Goal: Task Accomplishment & Management: Use online tool/utility

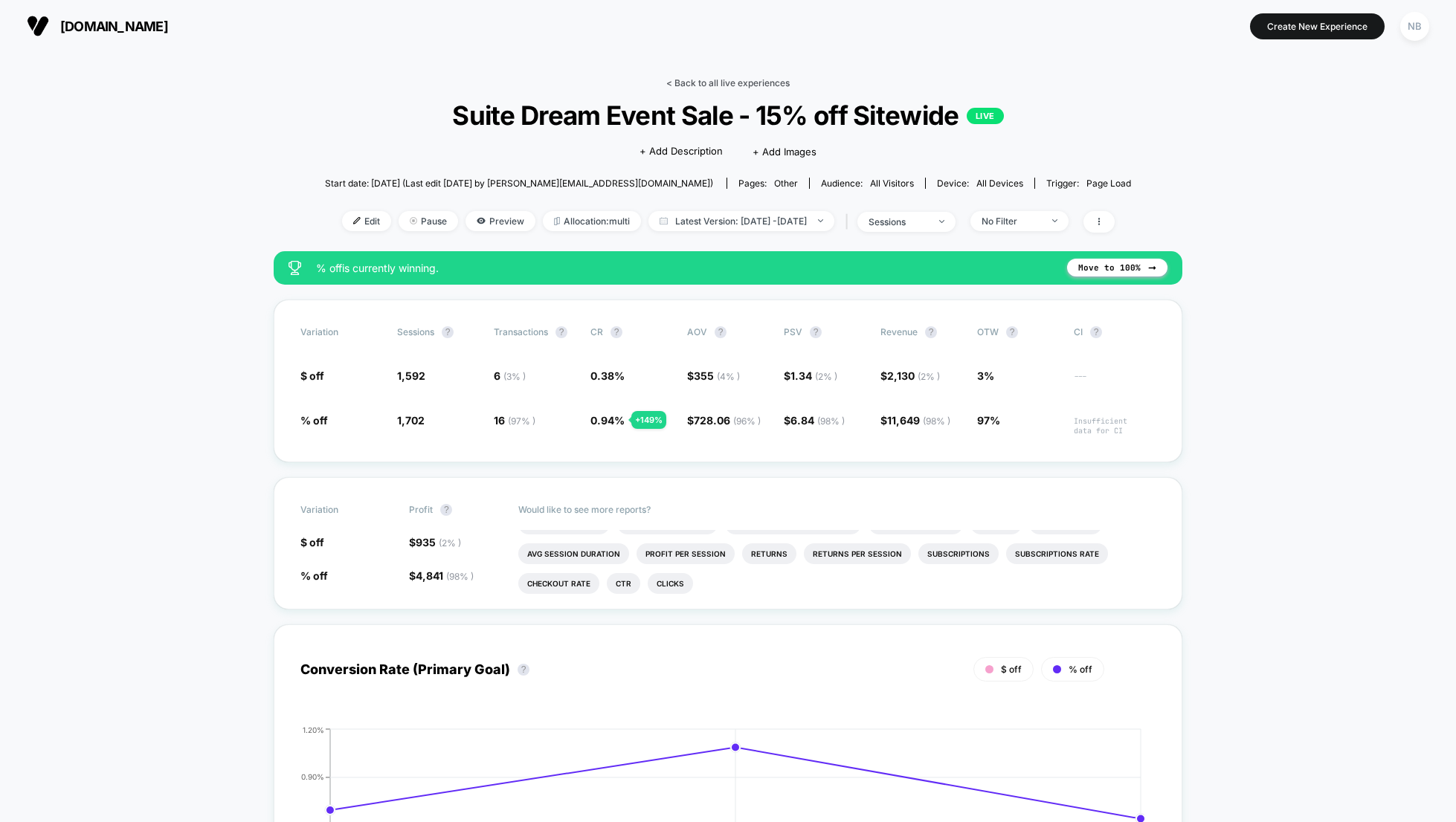
click at [677, 82] on link "< Back to all live experiences" at bounding box center [728, 83] width 123 height 11
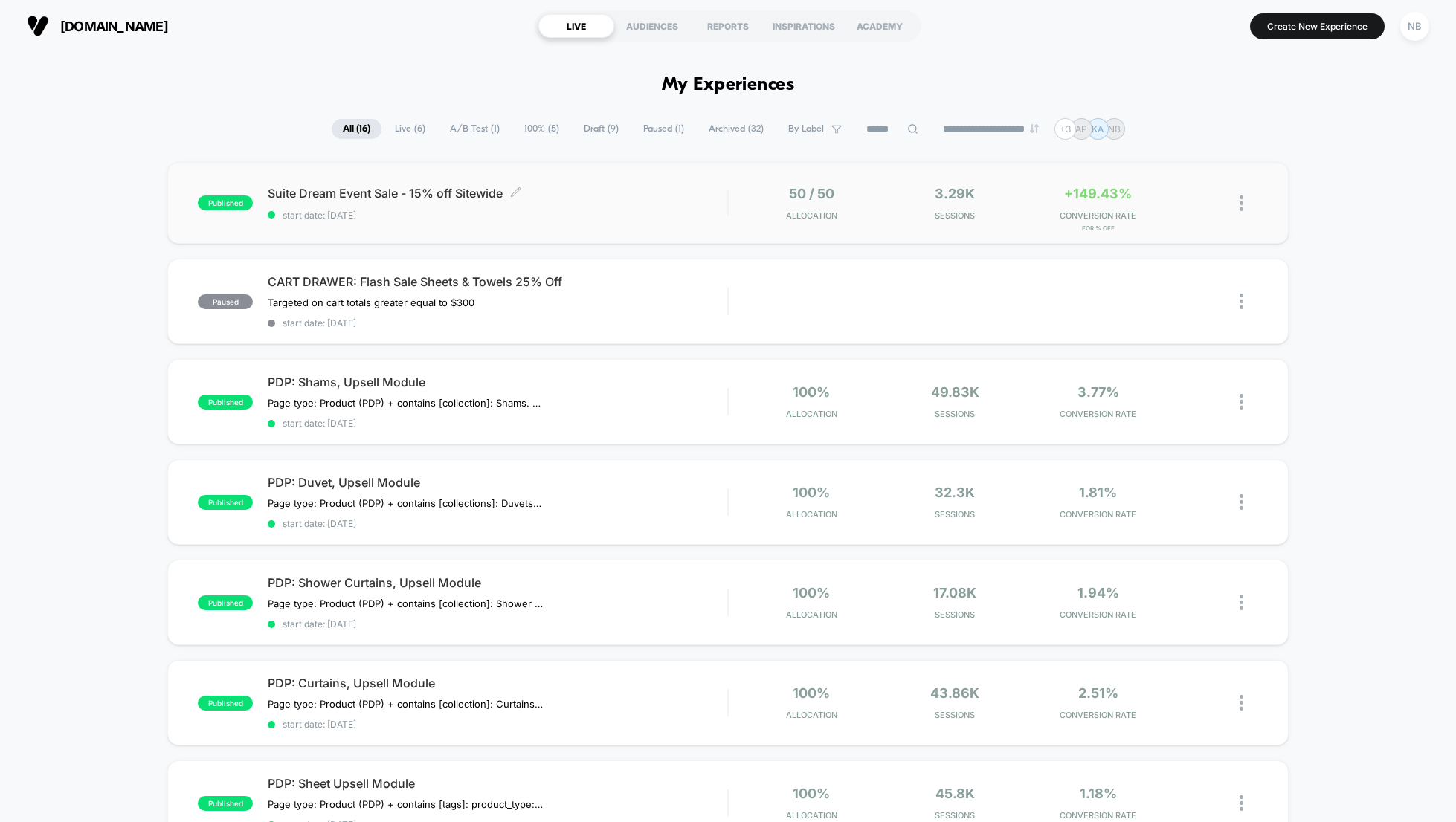
click at [445, 201] on div "Suite Dream Event Sale - 15% off Sitewide Click to edit experience details Clic…" at bounding box center [497, 203] width 460 height 35
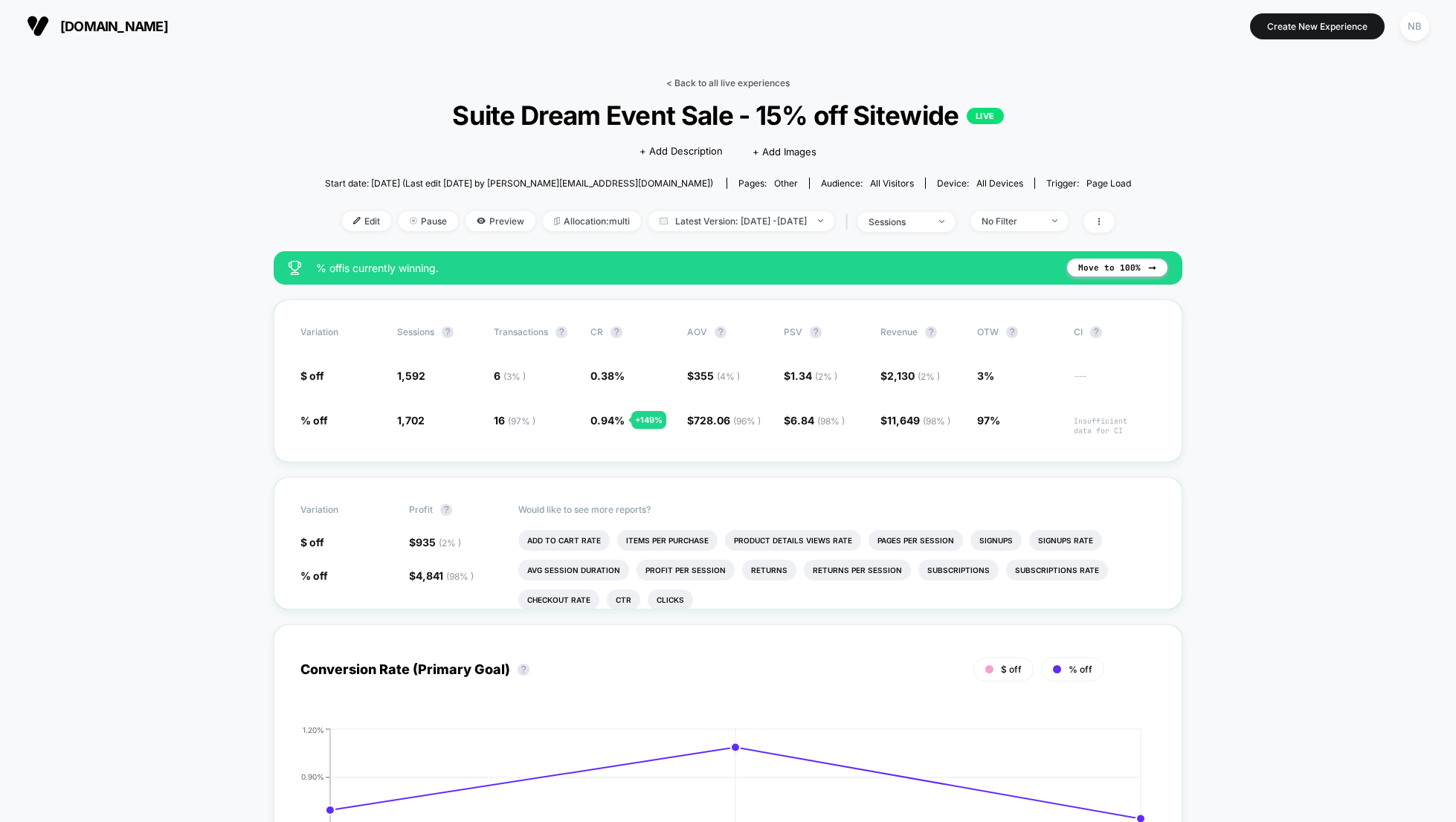
drag, startPoint x: 720, startPoint y: 72, endPoint x: 721, endPoint y: 80, distance: 8.1
click at [721, 80] on link "< Back to all live experiences" at bounding box center [728, 83] width 123 height 11
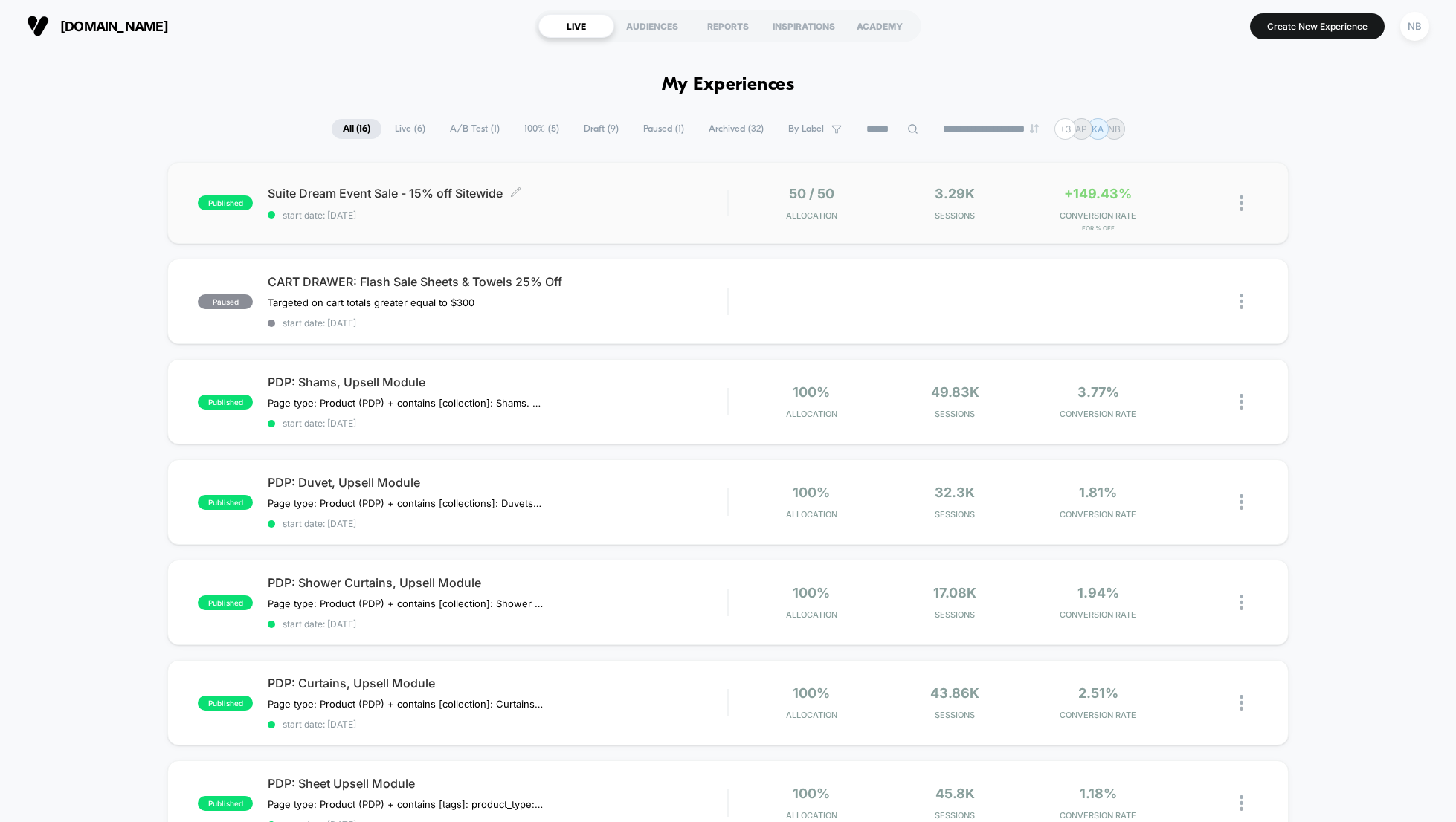
click at [433, 188] on span "Suite Dream Event Sale - 15% off Sitewide Click to edit experience details" at bounding box center [497, 193] width 460 height 15
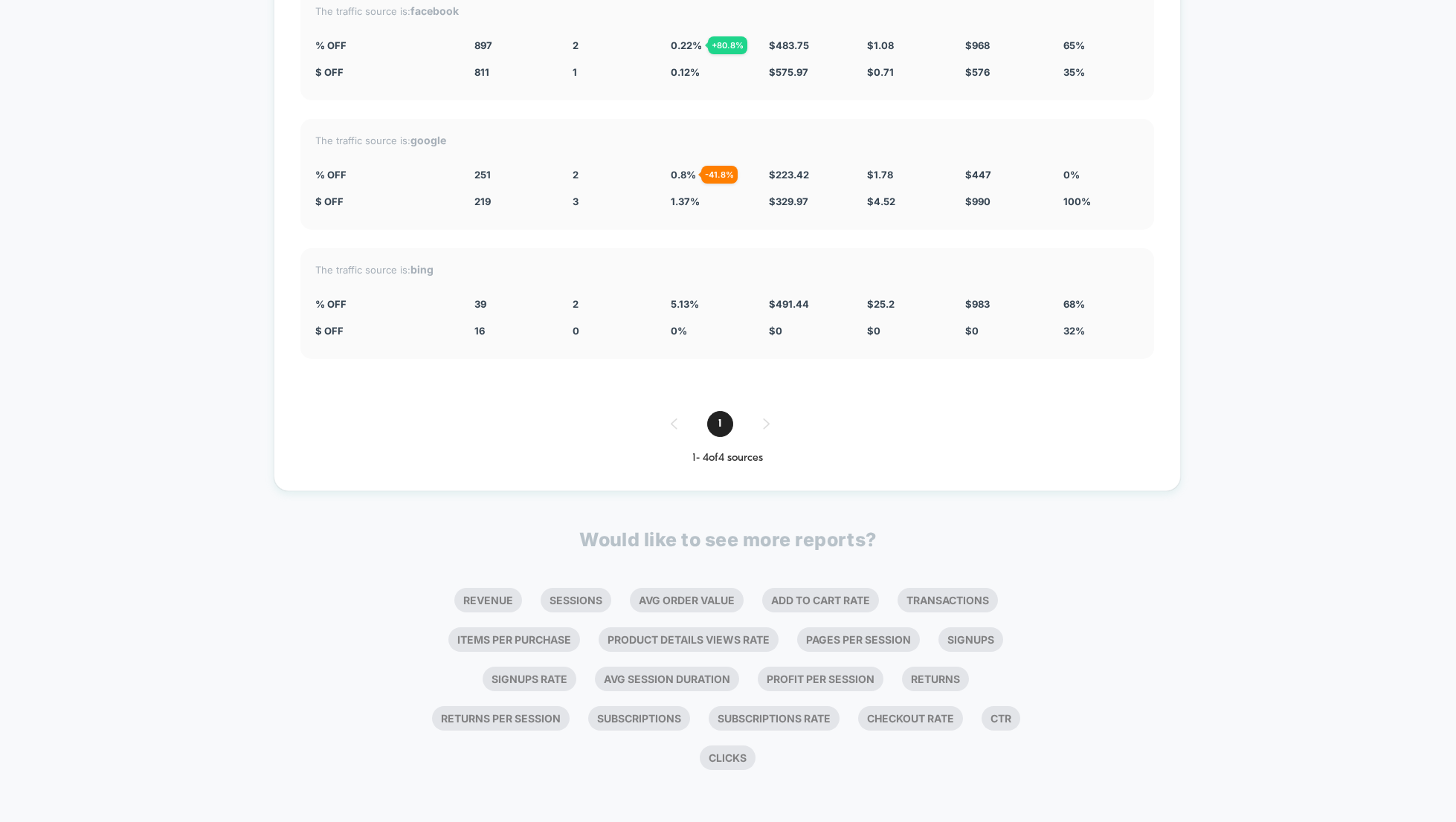
scroll to position [2909, 0]
